Goal: Check status: Check status

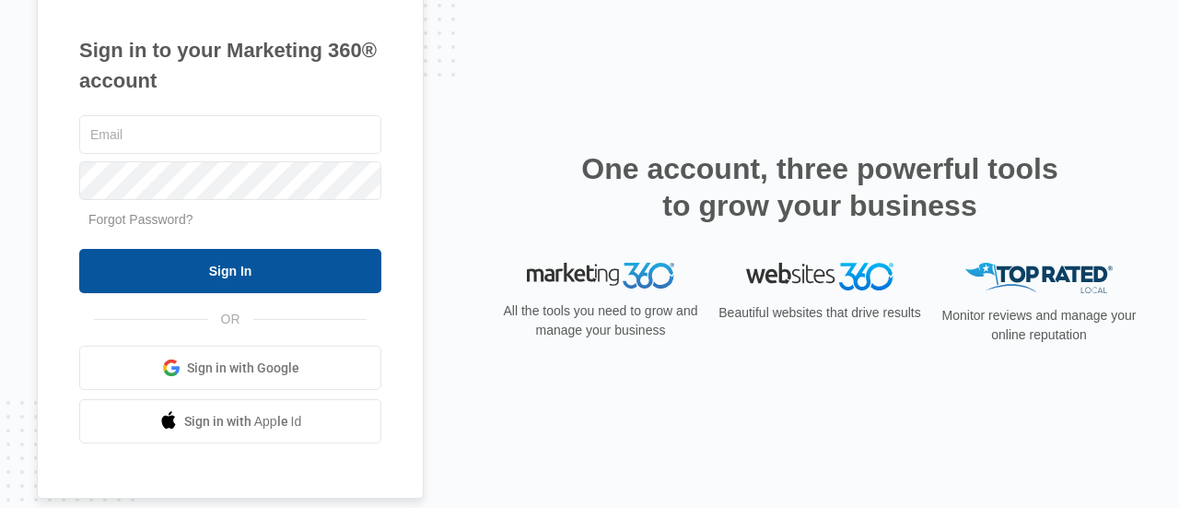
type input "[EMAIL_ADDRESS][DOMAIN_NAME]"
click at [198, 263] on input "Sign In" at bounding box center [230, 271] width 302 height 44
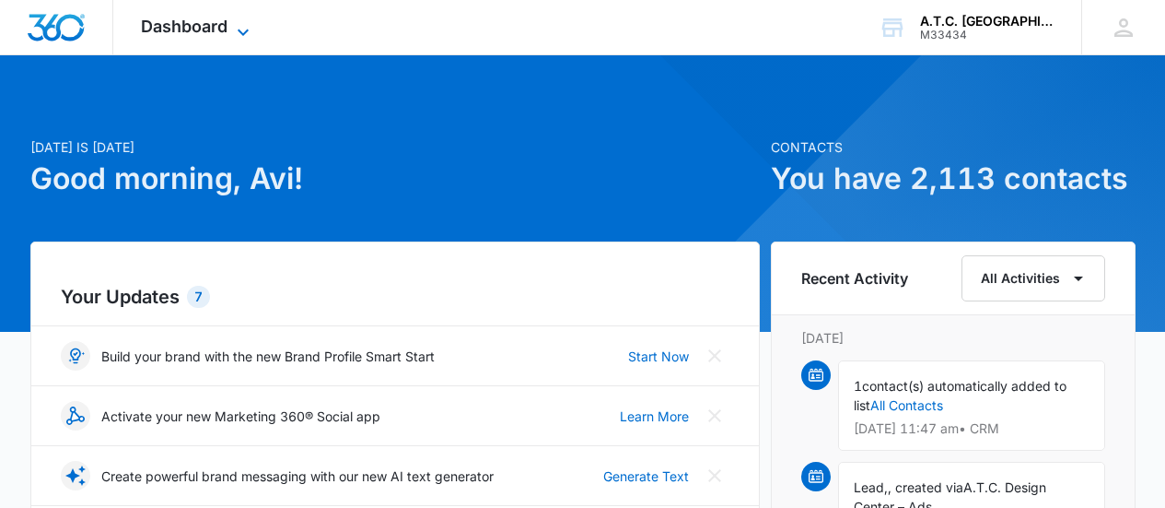
click at [242, 33] on icon at bounding box center [243, 32] width 11 height 6
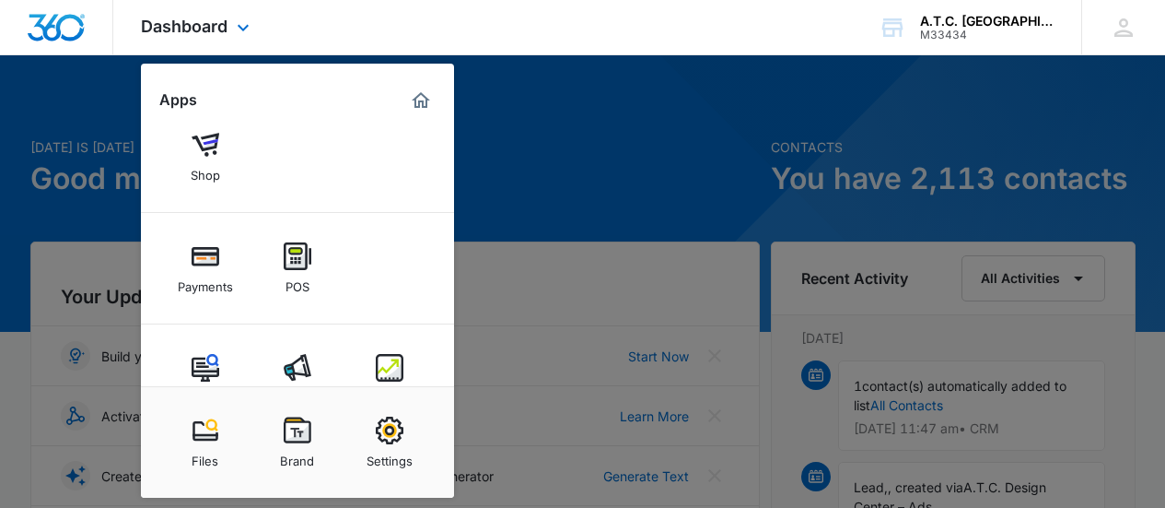
scroll to position [211, 0]
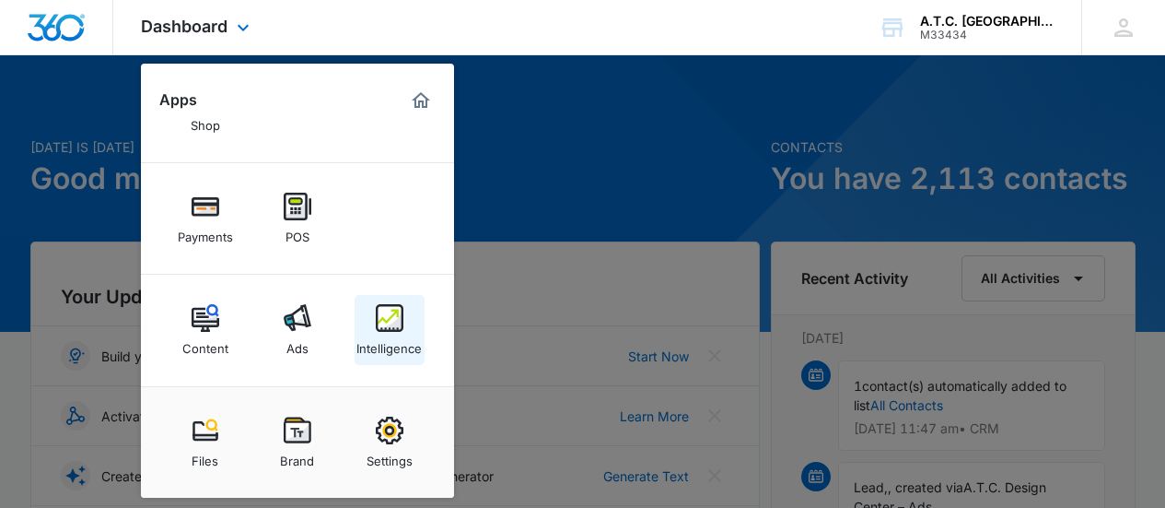
click at [392, 322] on img at bounding box center [390, 318] width 28 height 28
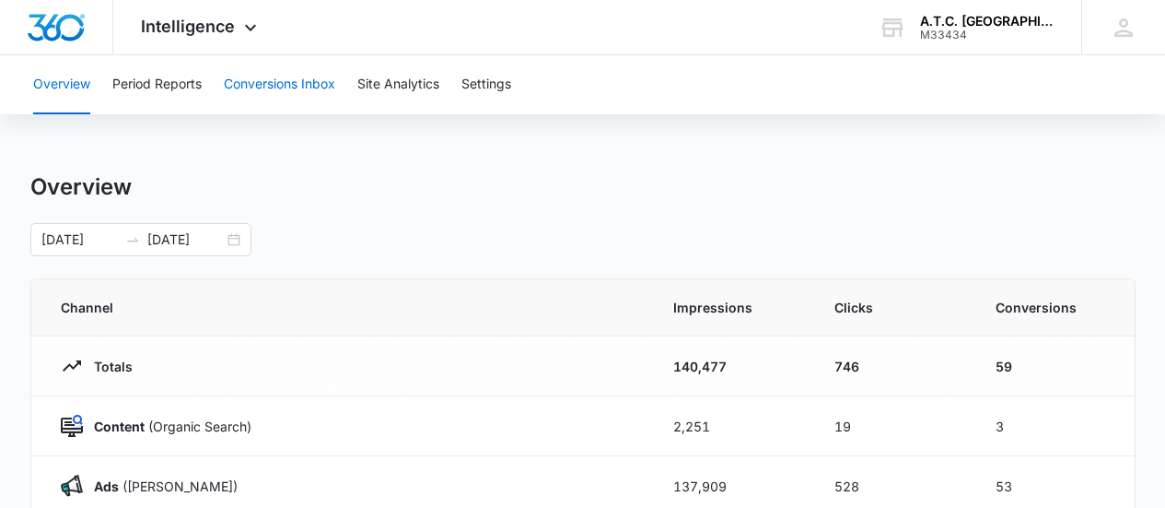
click at [237, 81] on button "Conversions Inbox" at bounding box center [279, 84] width 111 height 59
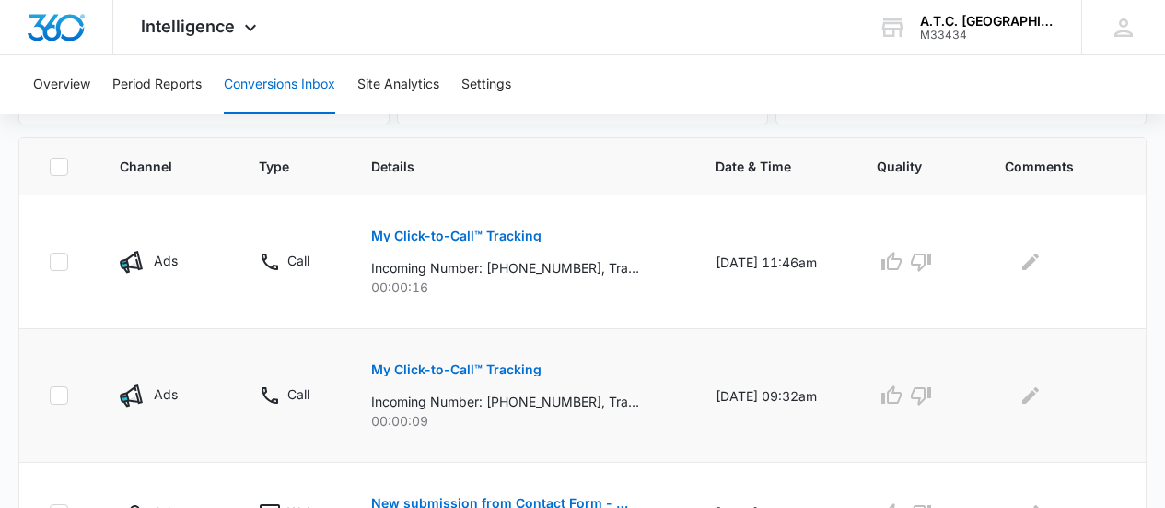
scroll to position [369, 0]
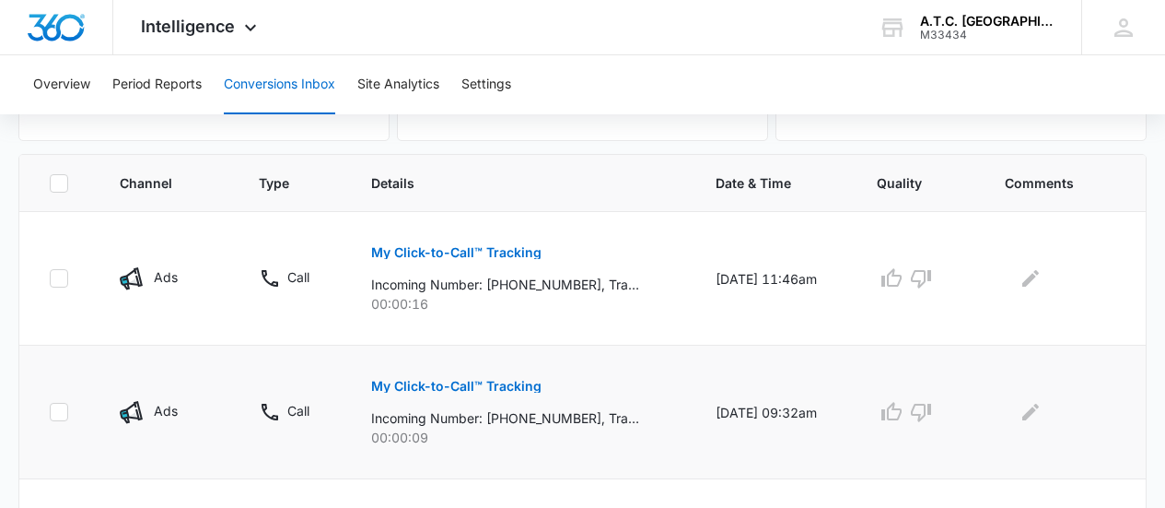
click at [439, 389] on p "My Click-to-Call™ Tracking" at bounding box center [456, 386] width 170 height 13
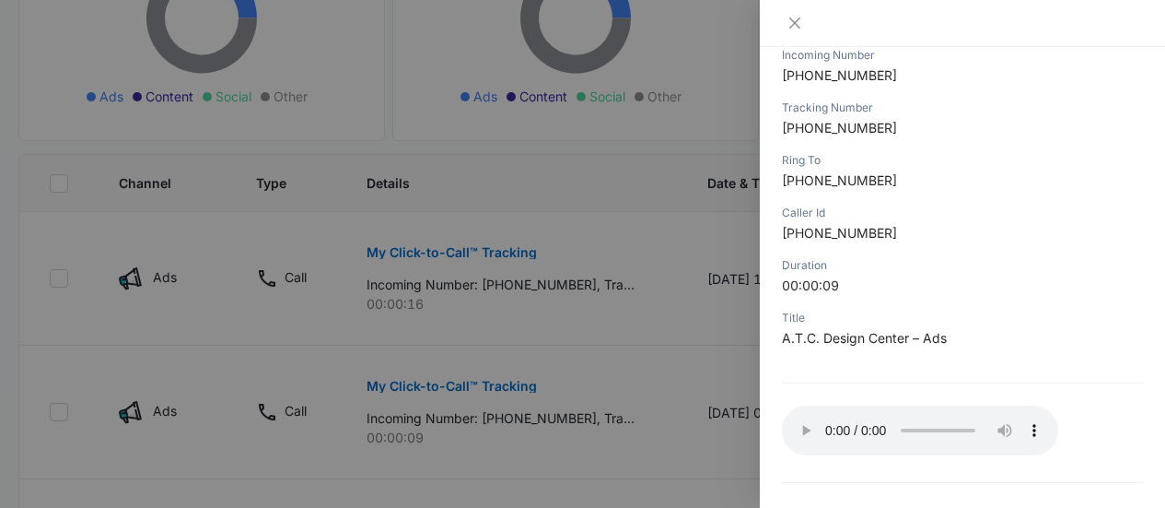
scroll to position [310, 0]
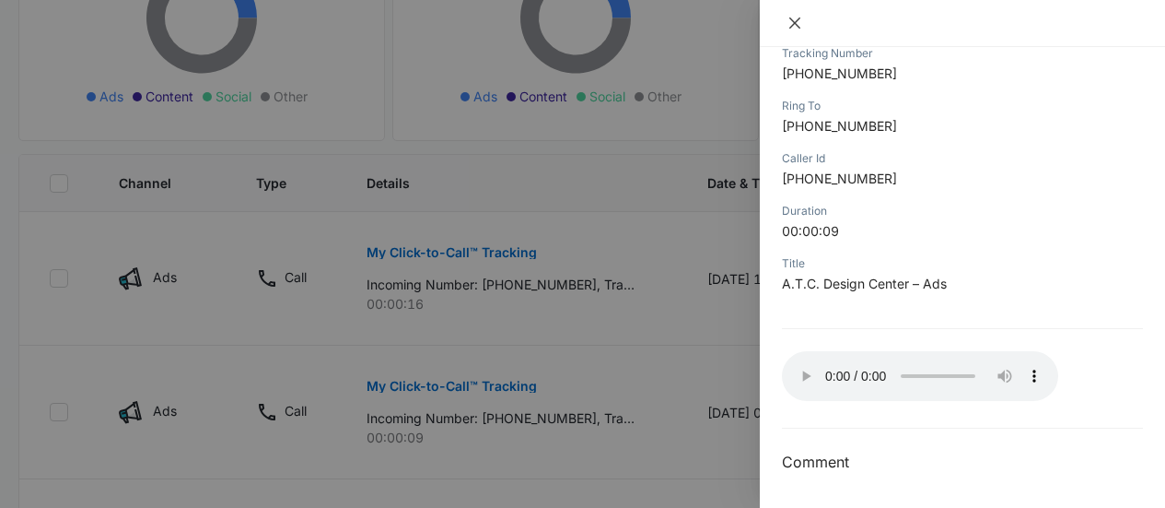
click at [786, 27] on button "Close" at bounding box center [795, 23] width 26 height 17
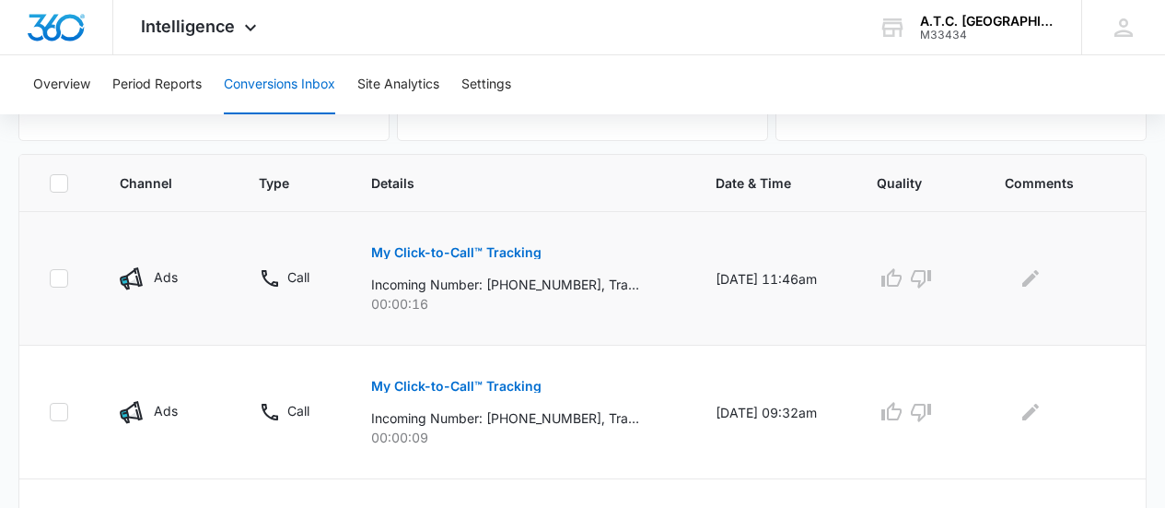
click at [412, 244] on button "My Click-to-Call™ Tracking" at bounding box center [456, 252] width 170 height 44
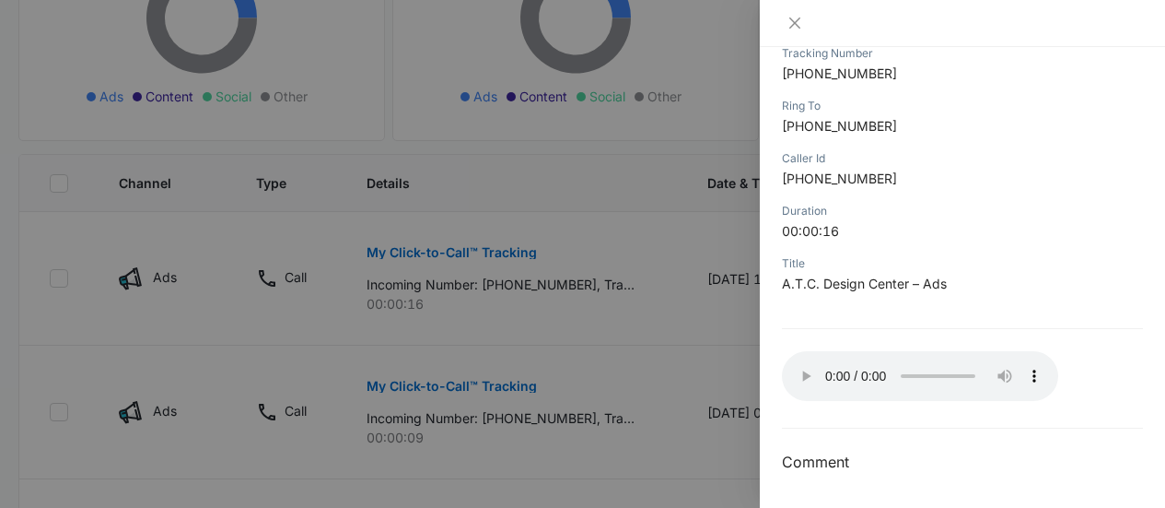
click at [645, 281] on div at bounding box center [582, 254] width 1165 height 508
